Goal: Communication & Community: Answer question/provide support

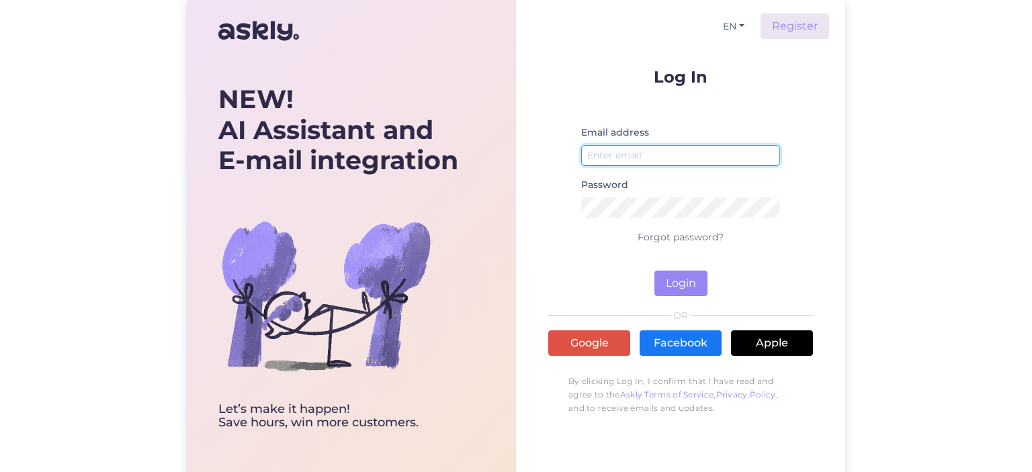
click at [637, 152] on input "email" at bounding box center [680, 155] width 199 height 21
type input "[EMAIL_ADDRESS][DOMAIN_NAME]"
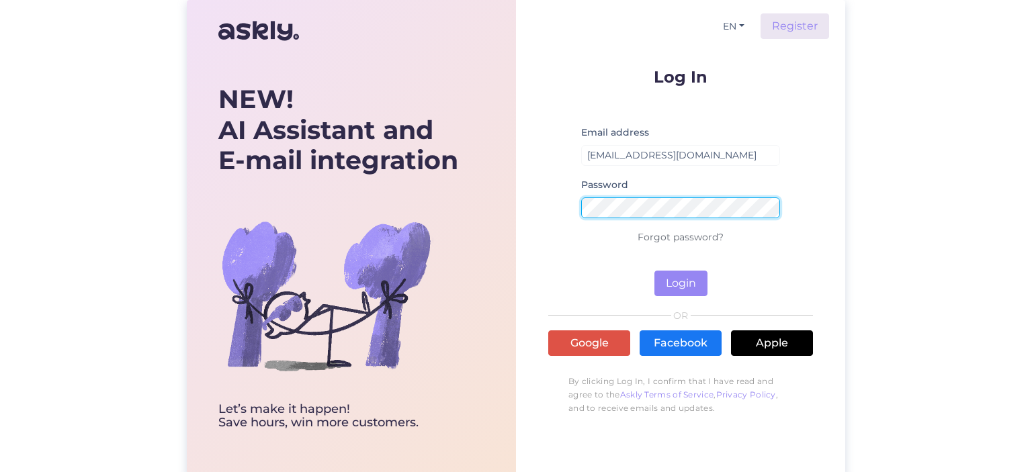
click at [654, 271] on button "Login" at bounding box center [680, 284] width 53 height 26
click at [534, 203] on div "EN Register Log In Email address [EMAIL_ADDRESS][DOMAIN_NAME] Password Wrong pa…" at bounding box center [680, 238] width 329 height 477
click at [654, 271] on button "Login" at bounding box center [680, 284] width 53 height 26
click at [505, 205] on div "NEW! AI Assistant and E-mail integration Let’s make it happen! Save hours, win …" at bounding box center [516, 238] width 658 height 477
click at [654, 271] on button "Login" at bounding box center [680, 284] width 53 height 26
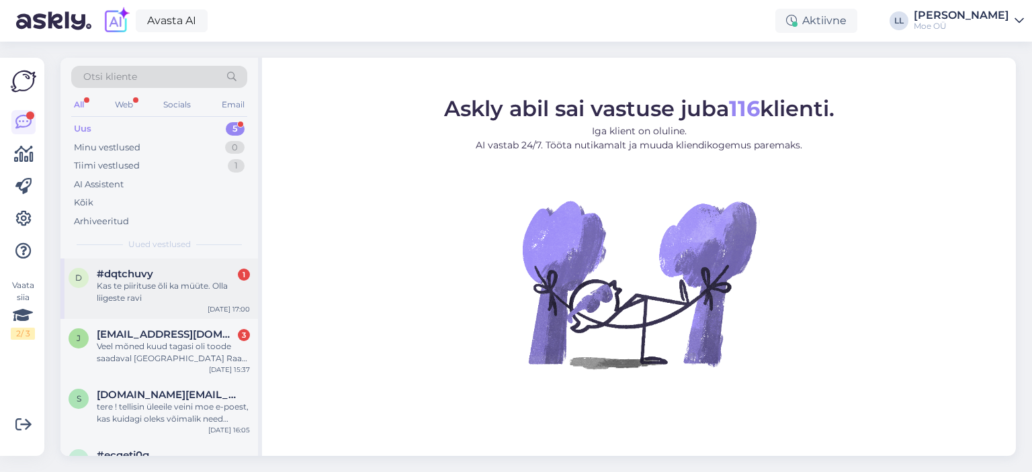
click at [165, 287] on div "Kas te piirituse õli ka müüte. Olla liigeste ravi" at bounding box center [173, 292] width 153 height 24
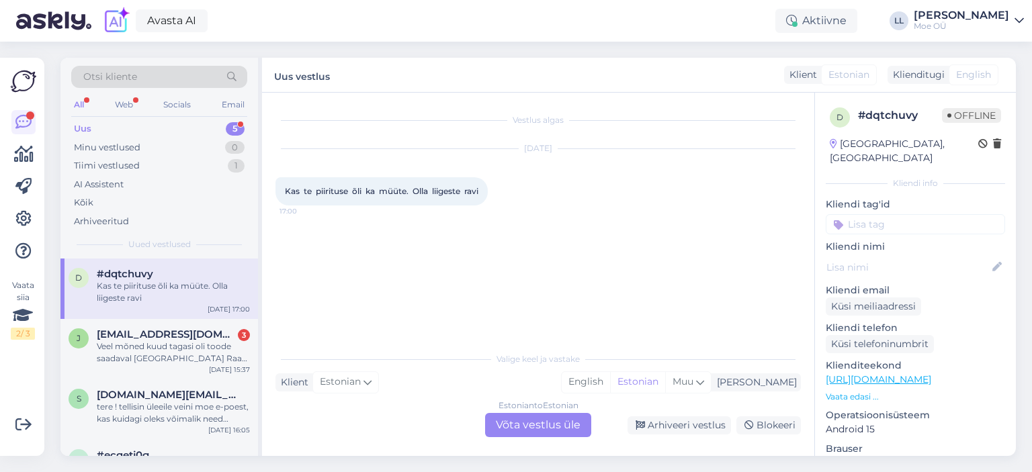
click at [515, 427] on div "Estonian to Estonian Võta vestlus üle" at bounding box center [538, 425] width 106 height 24
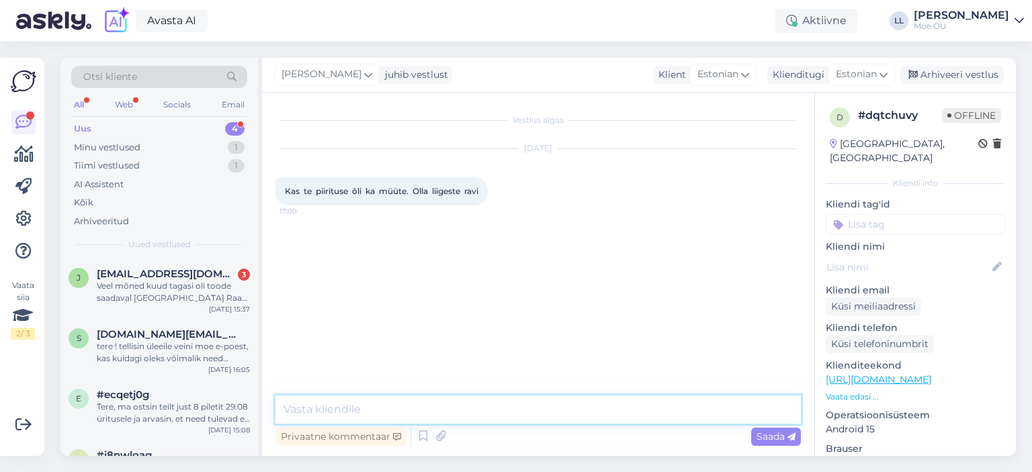
click at [389, 404] on textarea at bounding box center [537, 410] width 525 height 28
type textarea "Tere!"
type textarea "Kahjuks ei saa seda pakkuda."
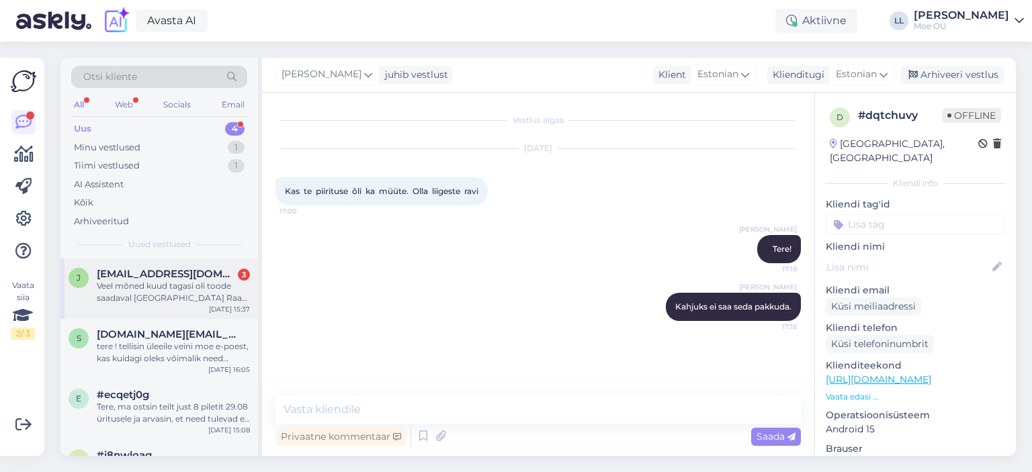
click at [126, 291] on div "Veel mõned kuud tagasi oli toode saadaval [GEOGRAPHIC_DATA] Raadi Selveris, kui…" at bounding box center [173, 292] width 153 height 24
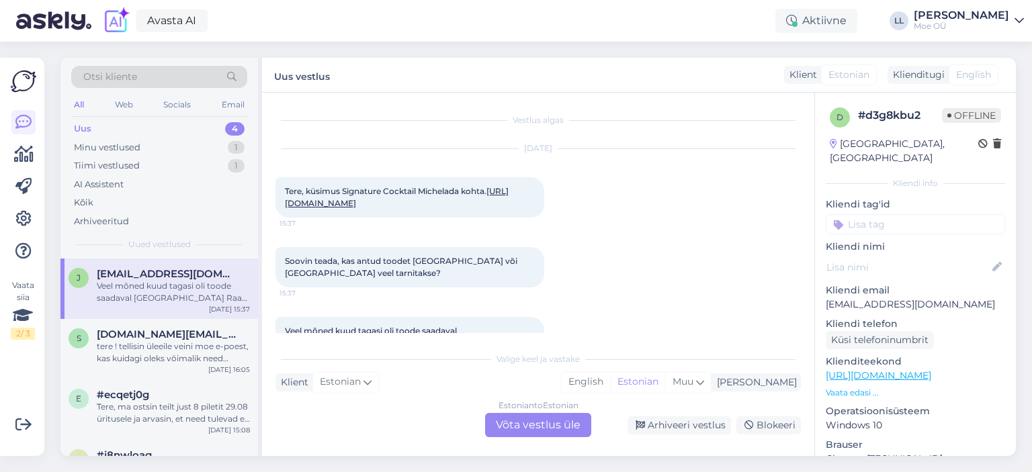
scroll to position [38, 0]
